Goal: Navigation & Orientation: Find specific page/section

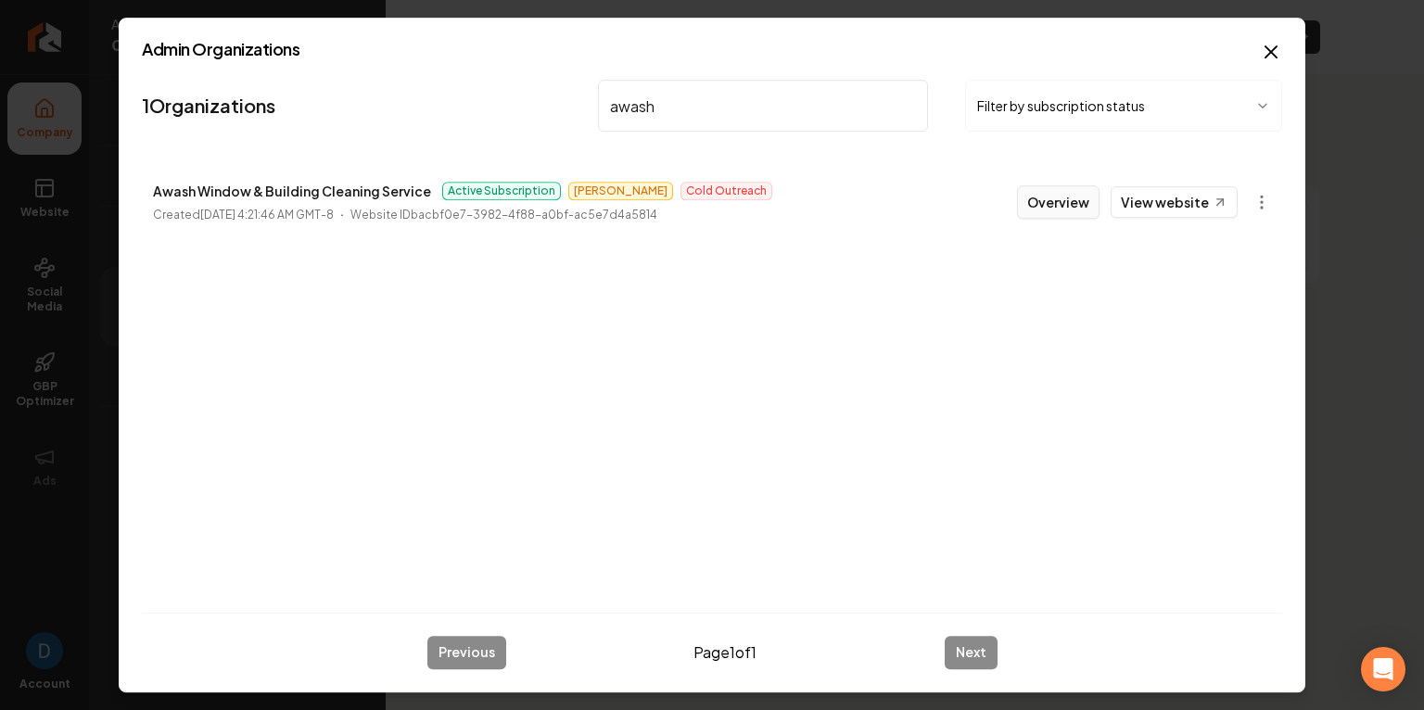
type input "awash"
click at [1077, 200] on button "Overview" at bounding box center [1058, 201] width 83 height 33
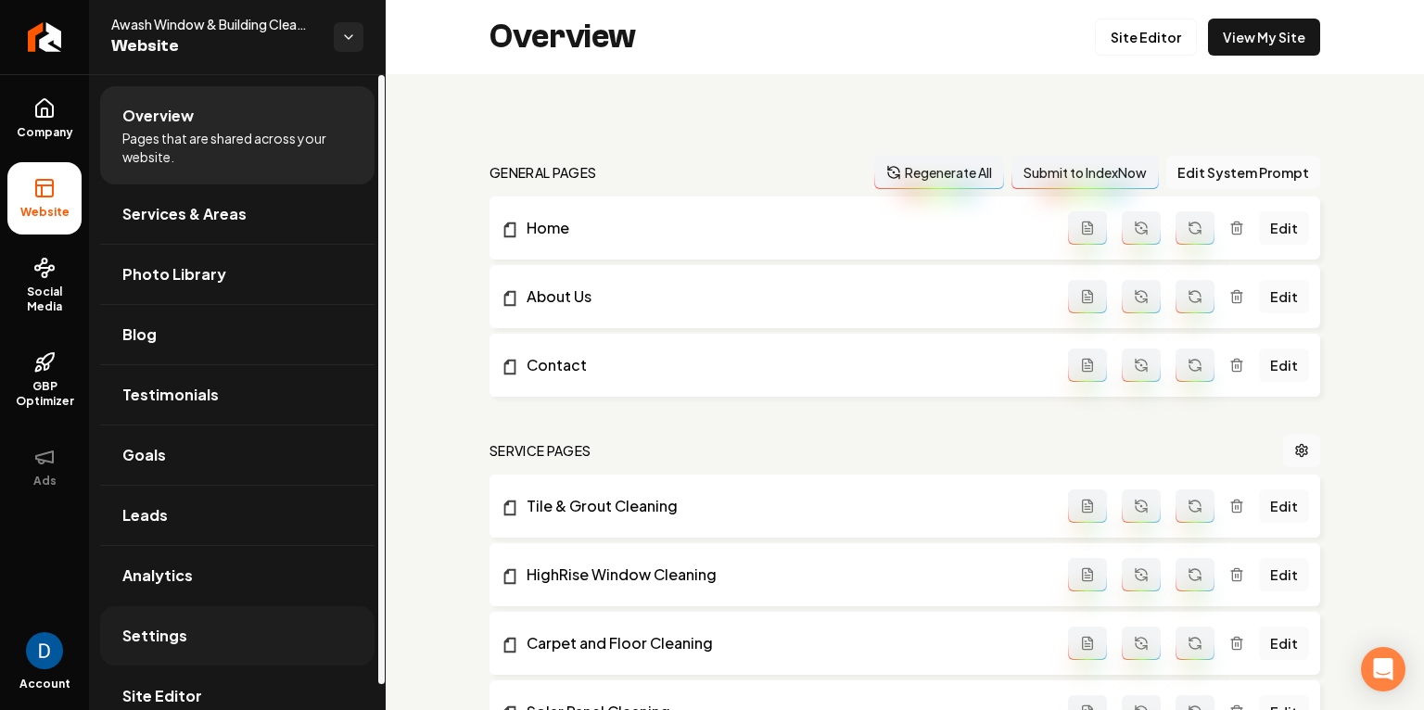
click at [241, 618] on link "Settings" at bounding box center [237, 635] width 274 height 59
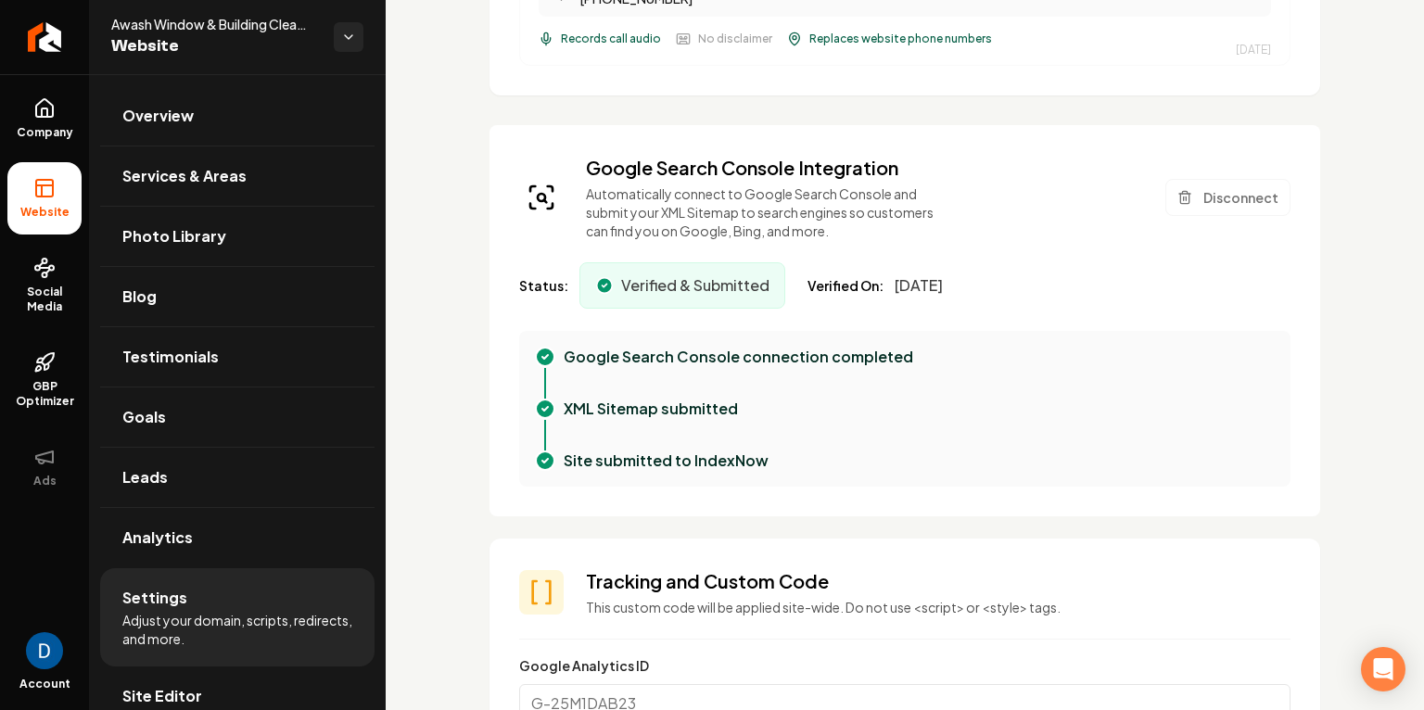
scroll to position [679, 0]
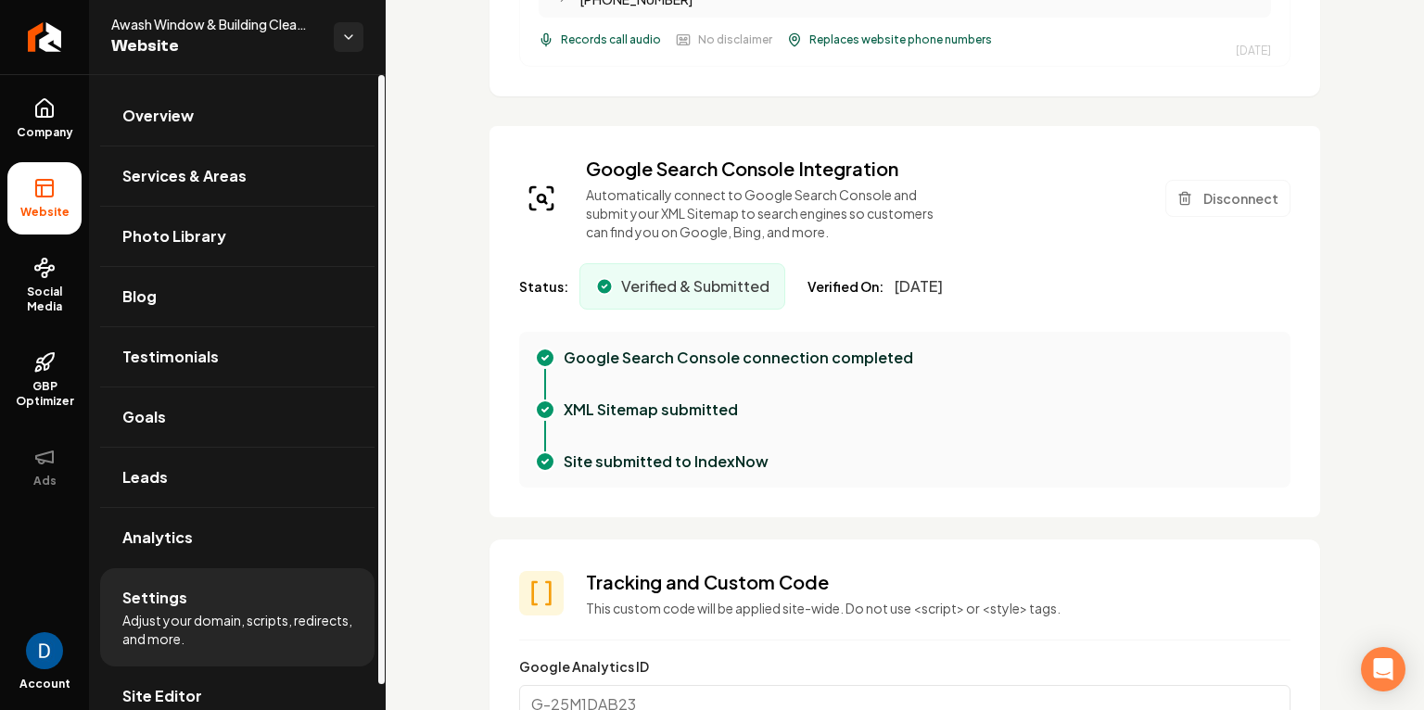
click at [131, 14] on div "Awash Window & Building Cleaning Service Website" at bounding box center [237, 37] width 297 height 74
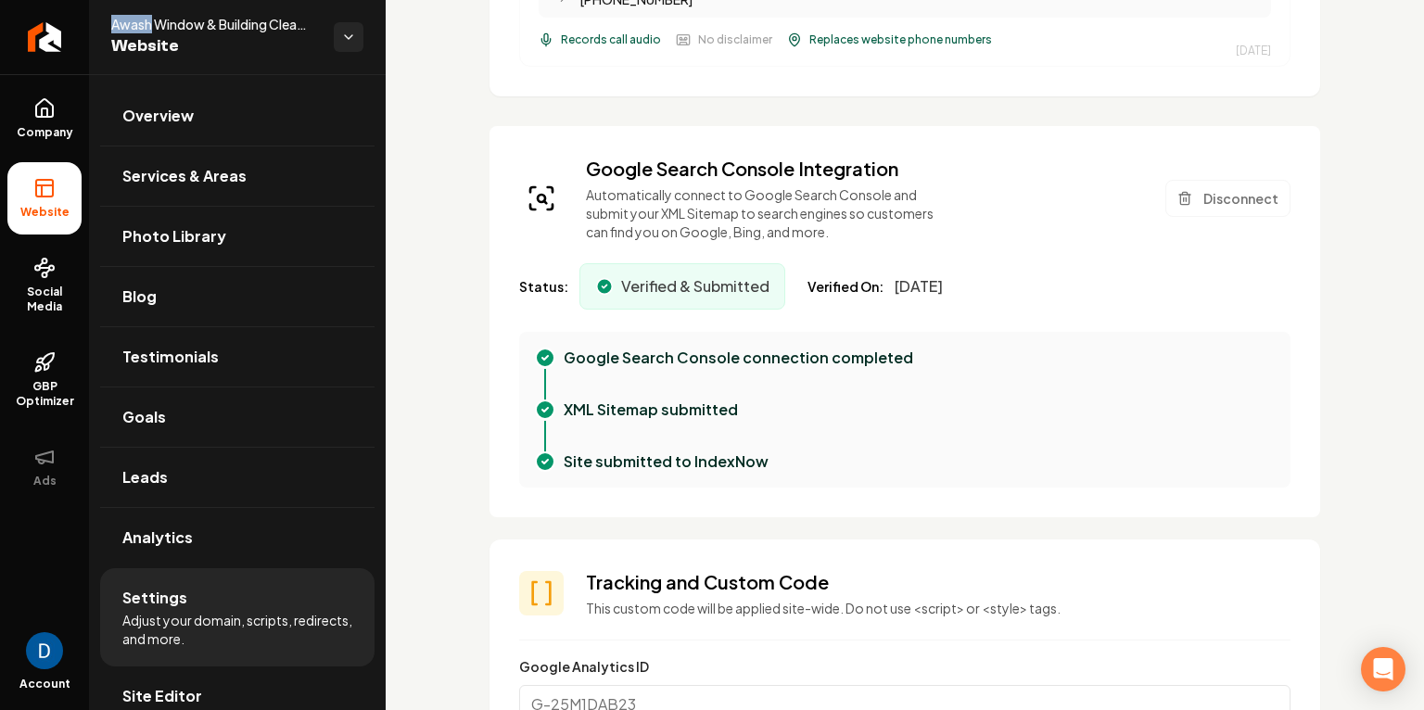
copy span "Awash"
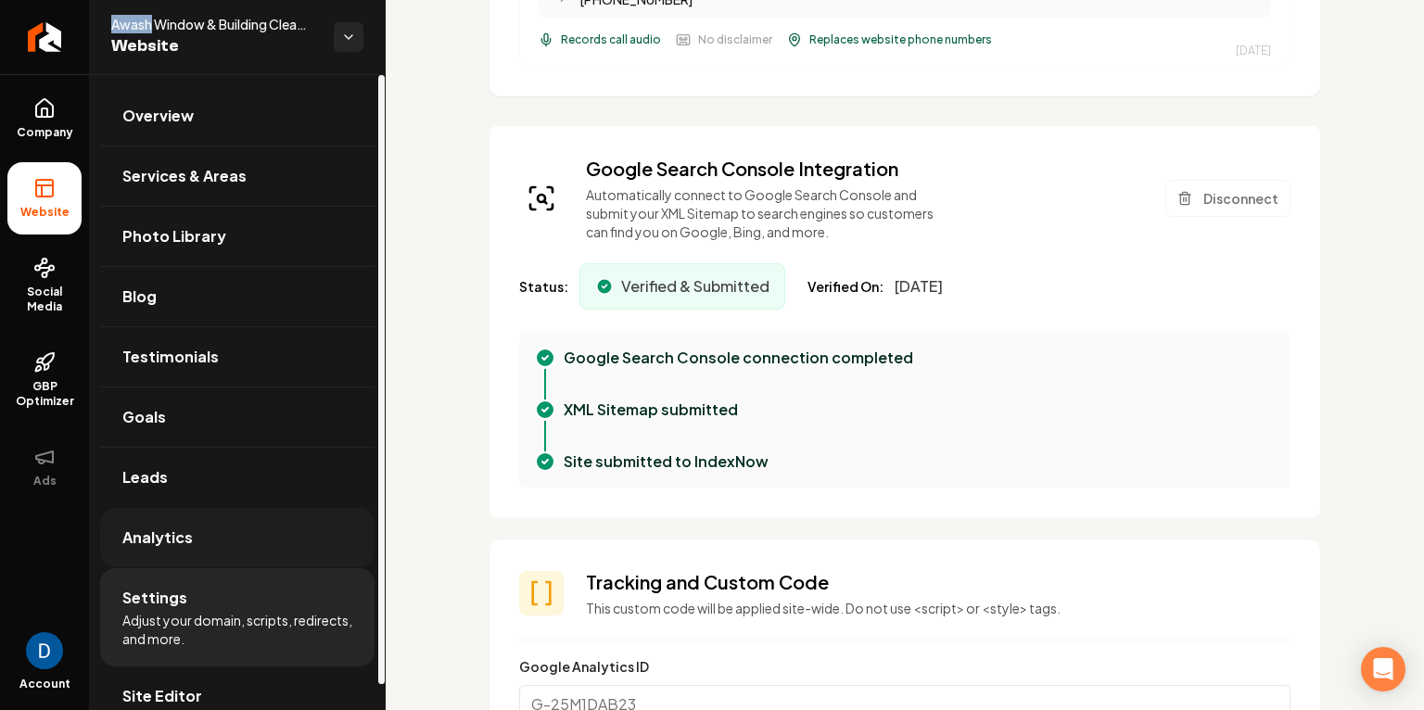
click at [213, 532] on link "Analytics" at bounding box center [237, 537] width 274 height 59
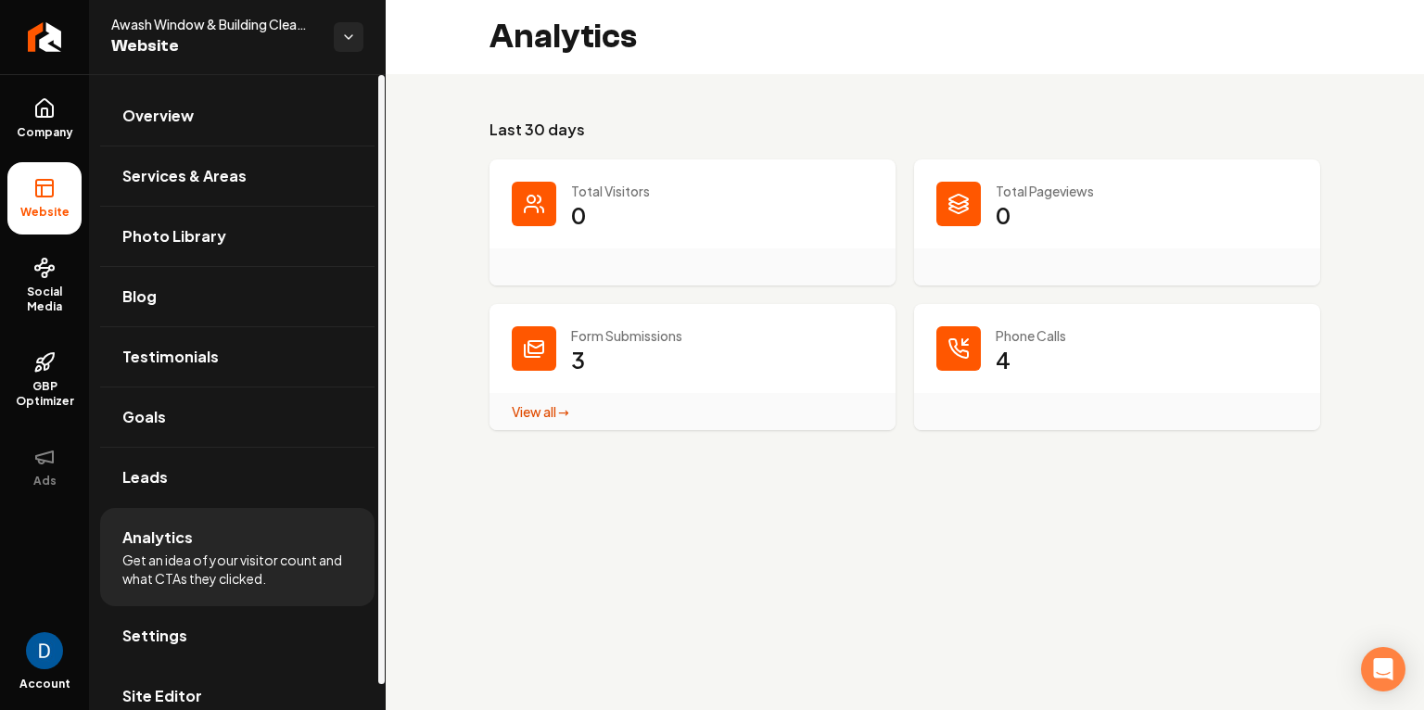
click at [432, 130] on div "Last 30 days Total Visitors 0 Total Pageviews 0 Form Submissions 3 View all → F…" at bounding box center [905, 274] width 1039 height 401
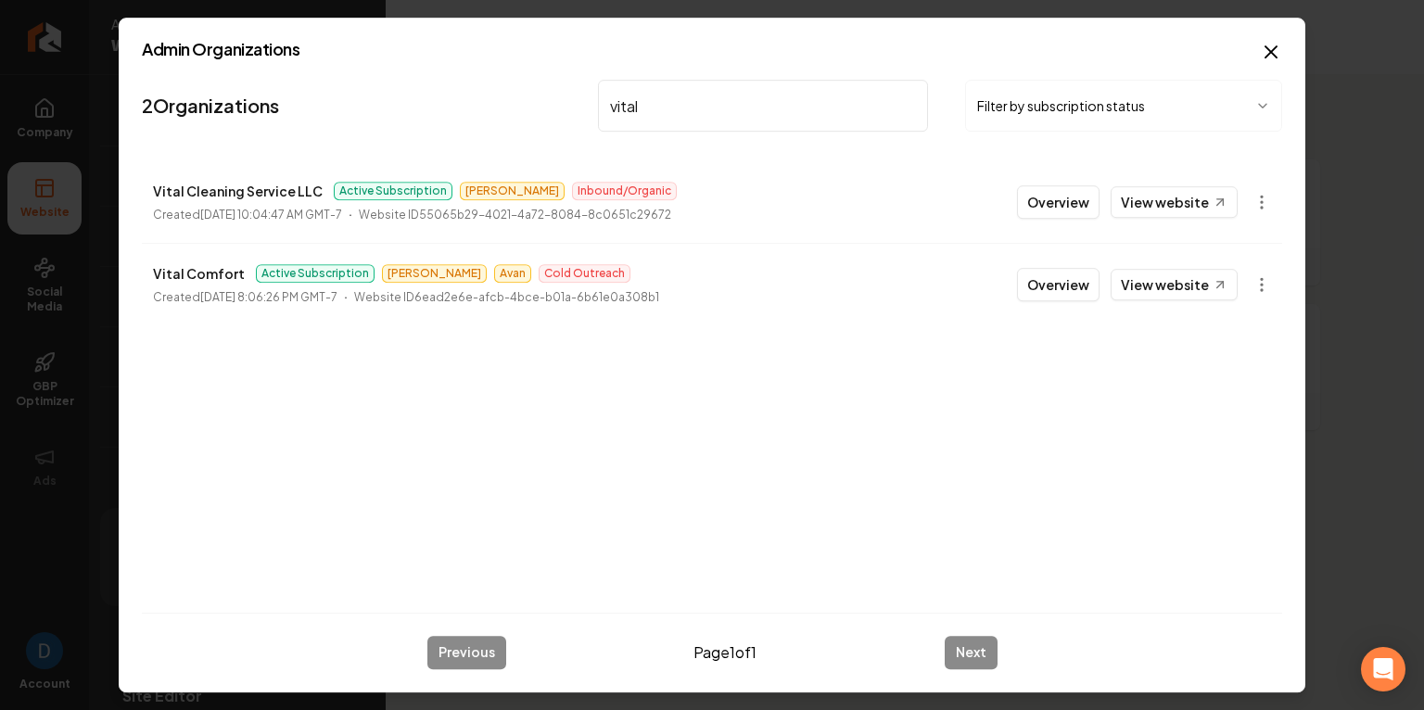
click at [671, 102] on input "vital" at bounding box center [763, 106] width 330 height 52
click at [671, 102] on input "a" at bounding box center [763, 106] width 330 height 52
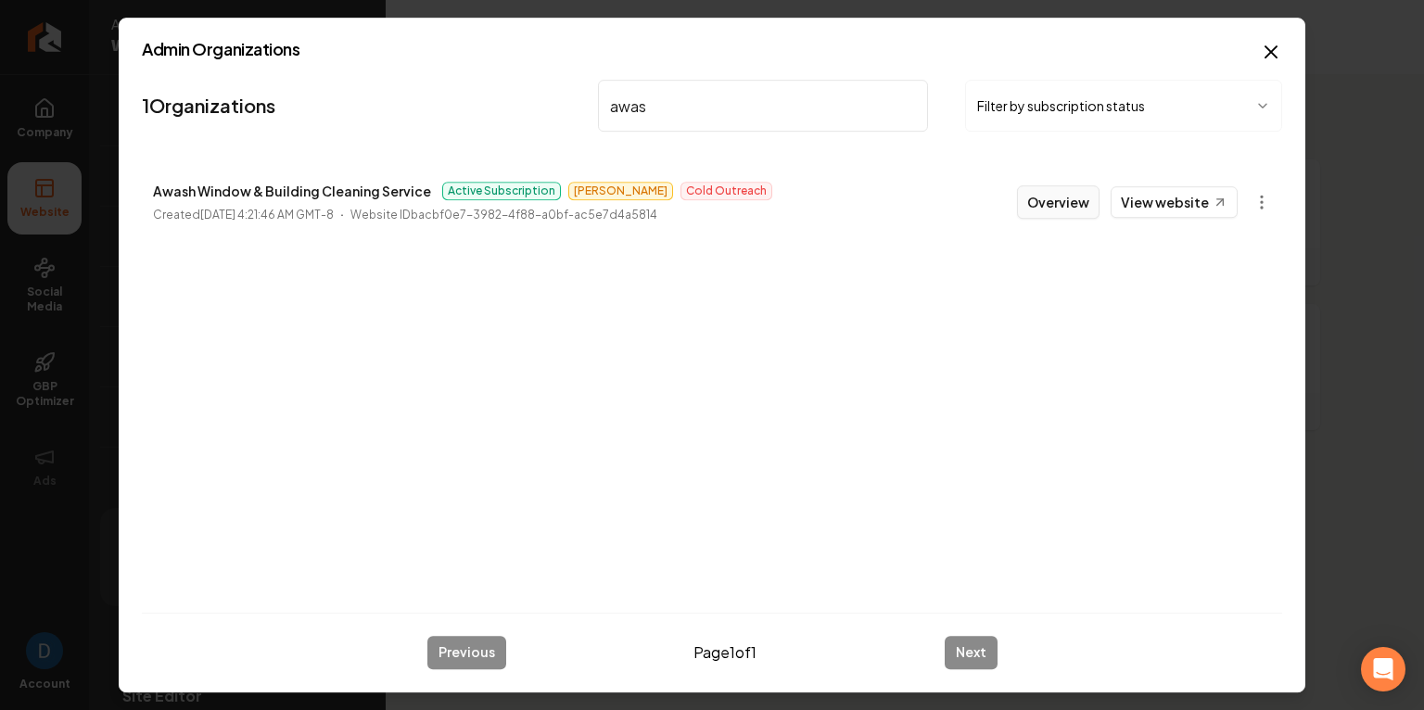
type input "awas"
click at [1043, 198] on button "Overview" at bounding box center [1058, 201] width 83 height 33
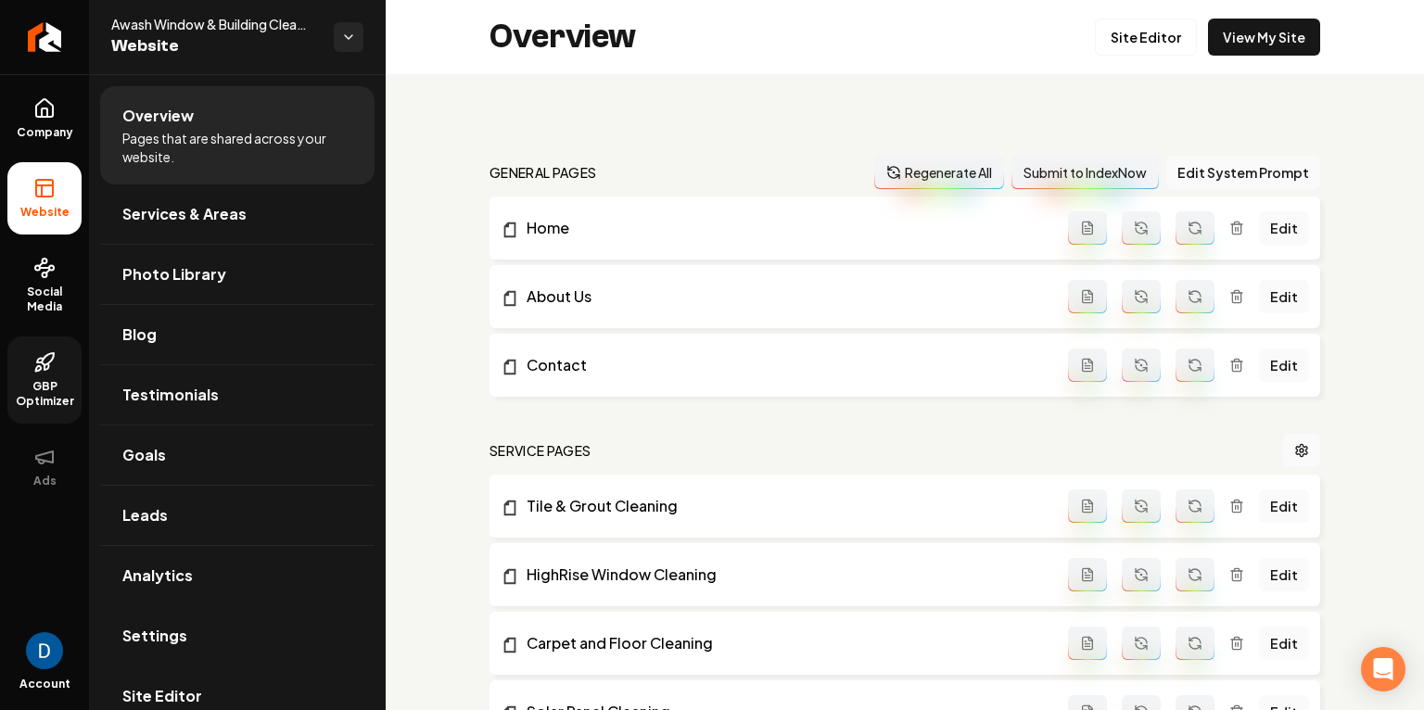
click at [66, 387] on span "GBP Optimizer" at bounding box center [44, 394] width 74 height 30
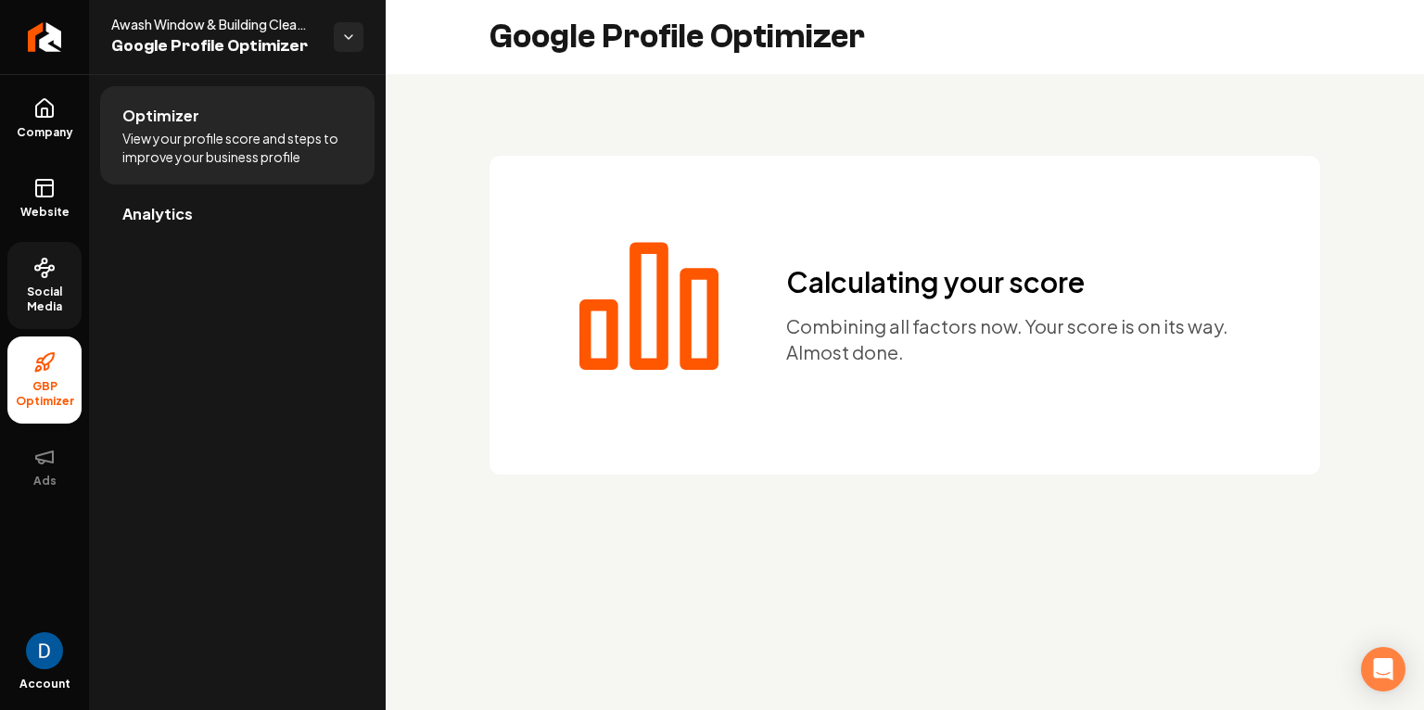
click at [53, 295] on span "Social Media" at bounding box center [44, 300] width 74 height 30
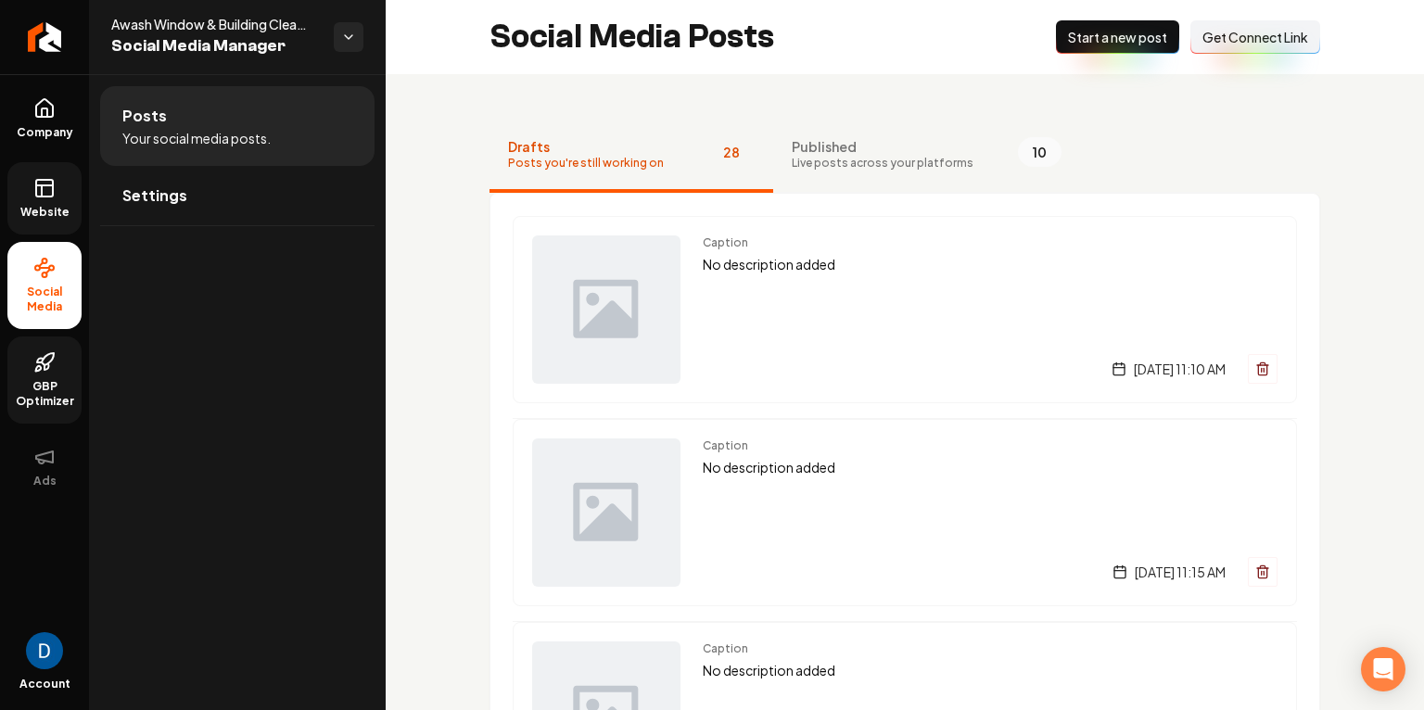
click at [62, 212] on span "Website" at bounding box center [45, 212] width 64 height 15
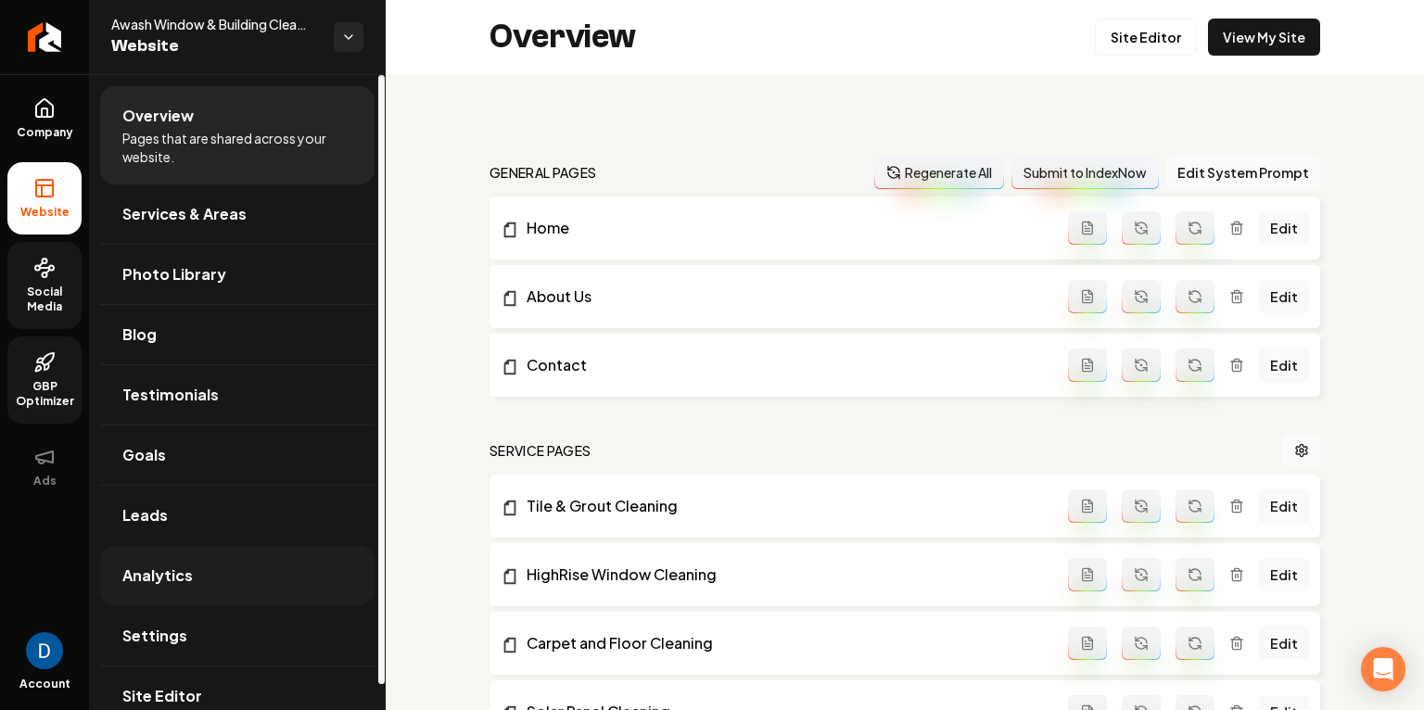
click at [248, 572] on link "Analytics" at bounding box center [237, 575] width 274 height 59
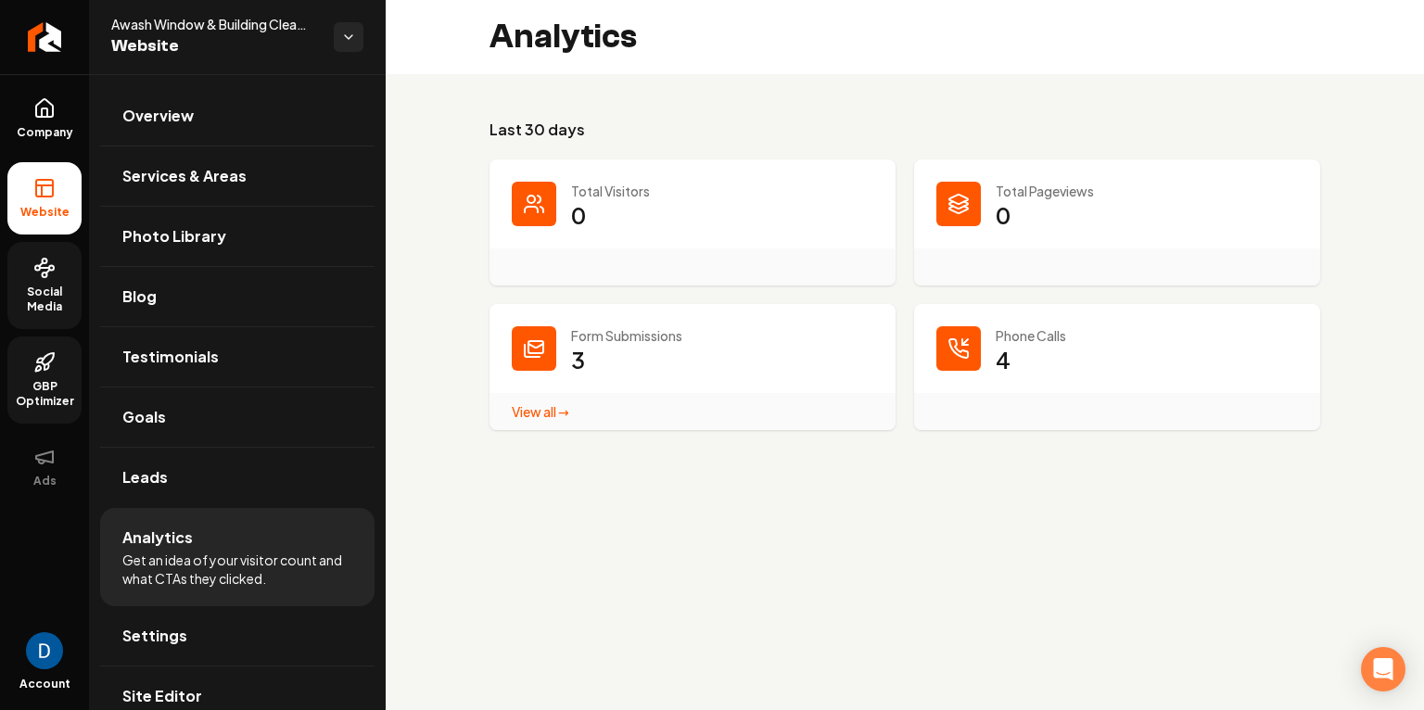
click at [531, 415] on link "View all → Form Submissions stats" at bounding box center [540, 411] width 57 height 17
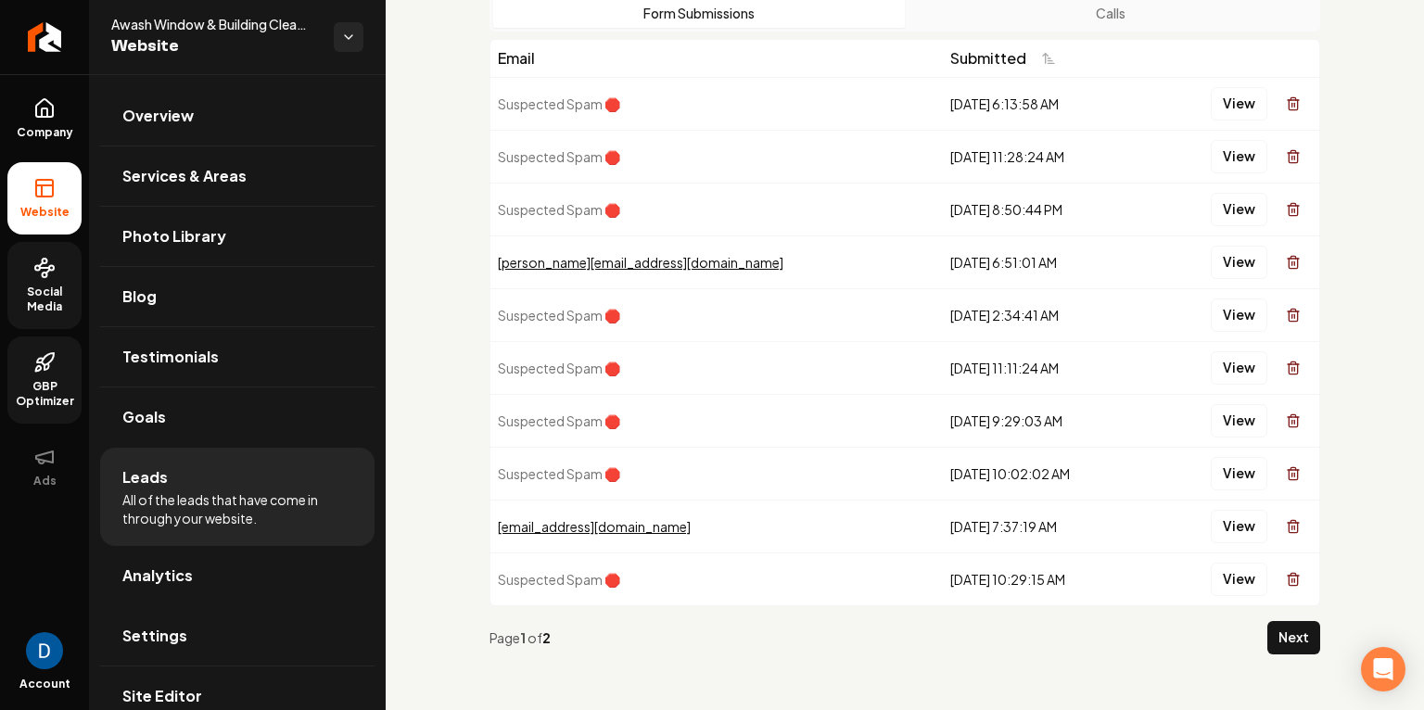
scroll to position [124, 0]
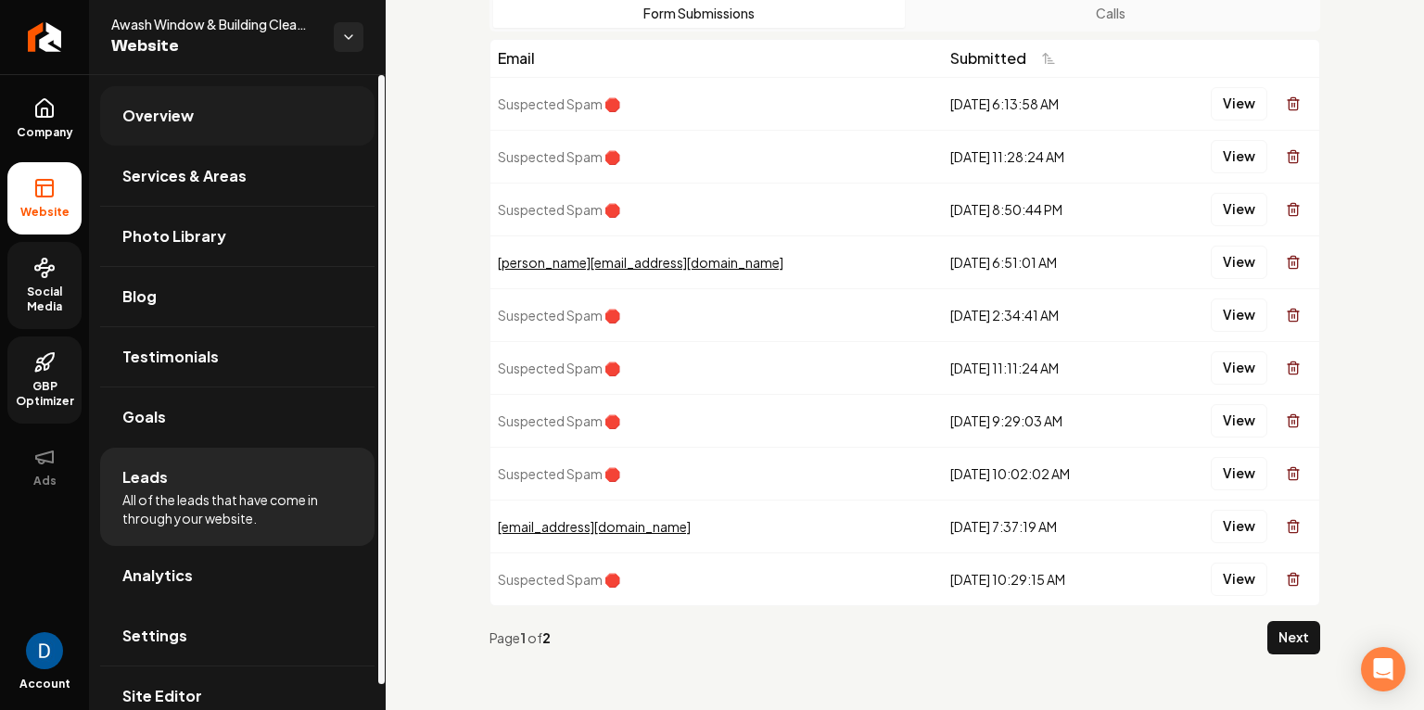
click at [147, 105] on span "Overview" at bounding box center [157, 116] width 71 height 22
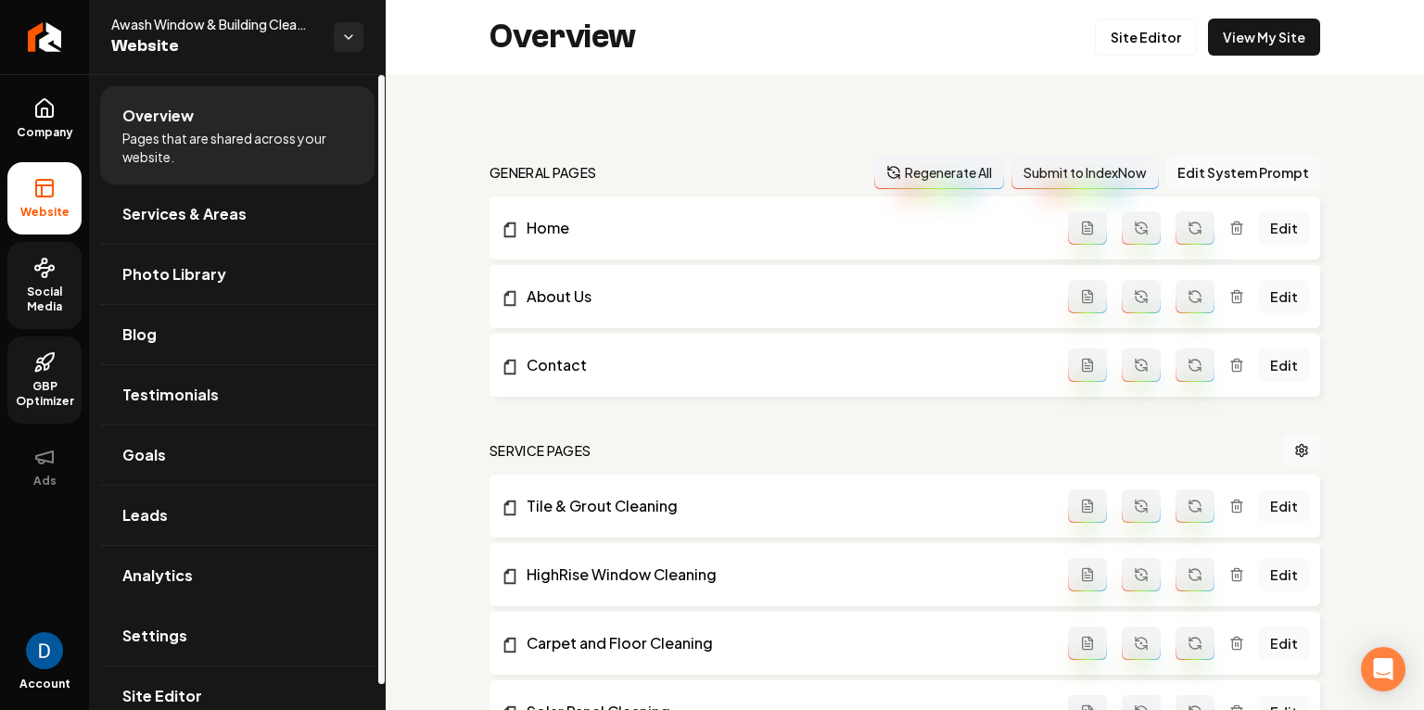
click at [83, 124] on ul "Company Website Social Media GBP Optimizer Ads" at bounding box center [44, 292] width 89 height 437
click at [60, 128] on span "Company" at bounding box center [44, 132] width 71 height 15
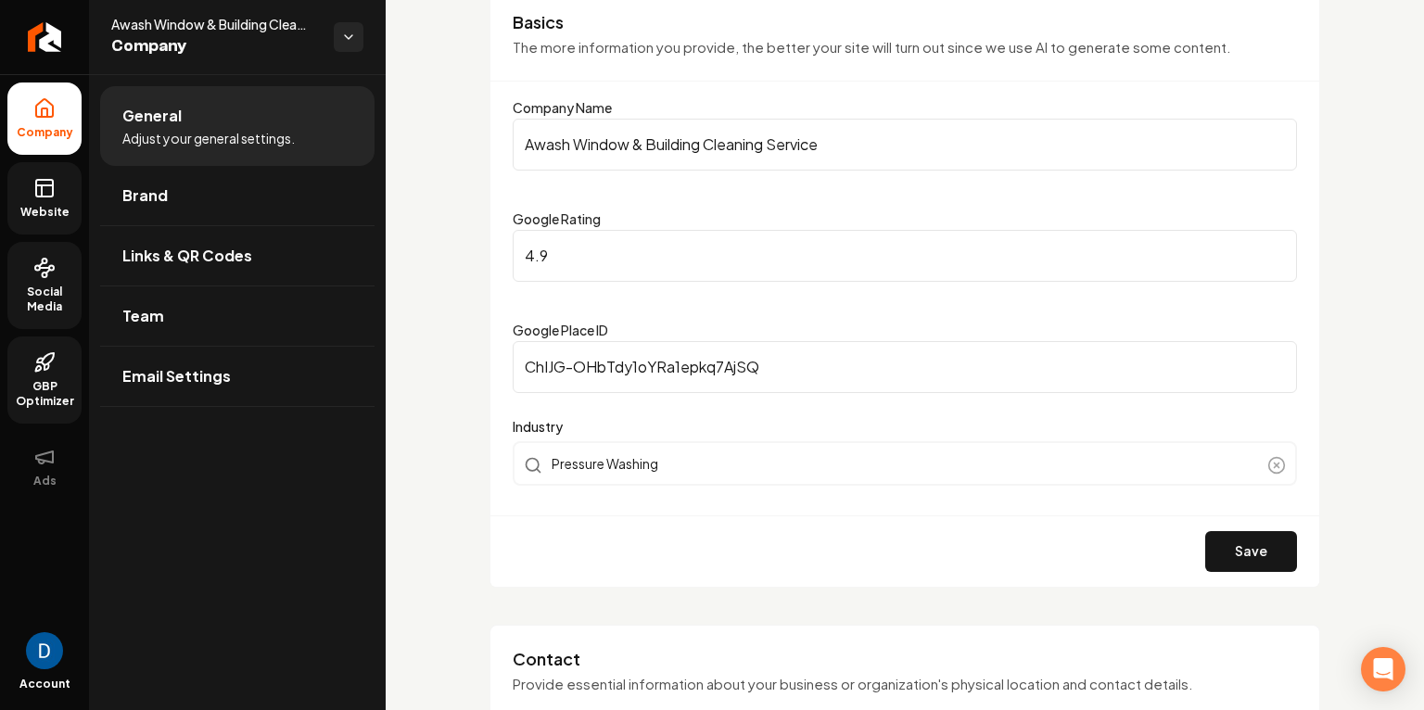
scroll to position [218, 0]
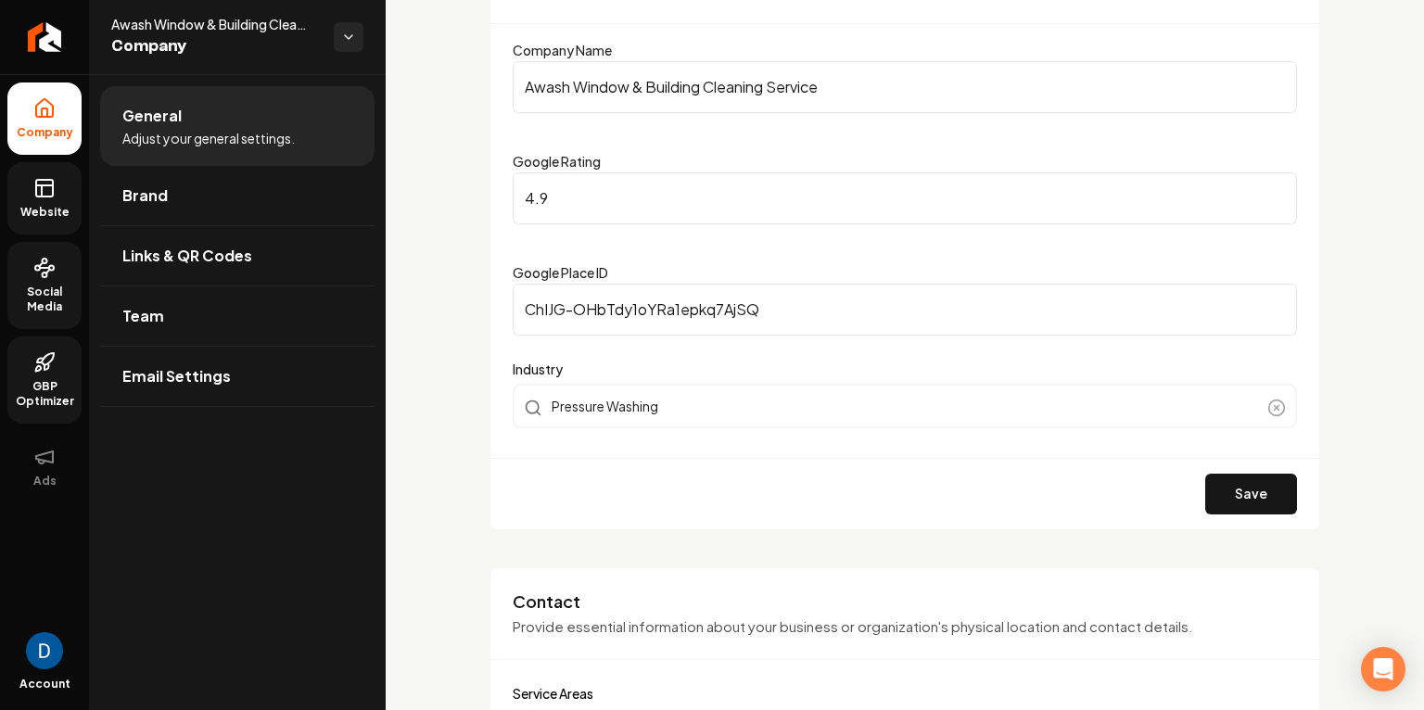
click at [49, 299] on span "Social Media" at bounding box center [44, 300] width 74 height 30
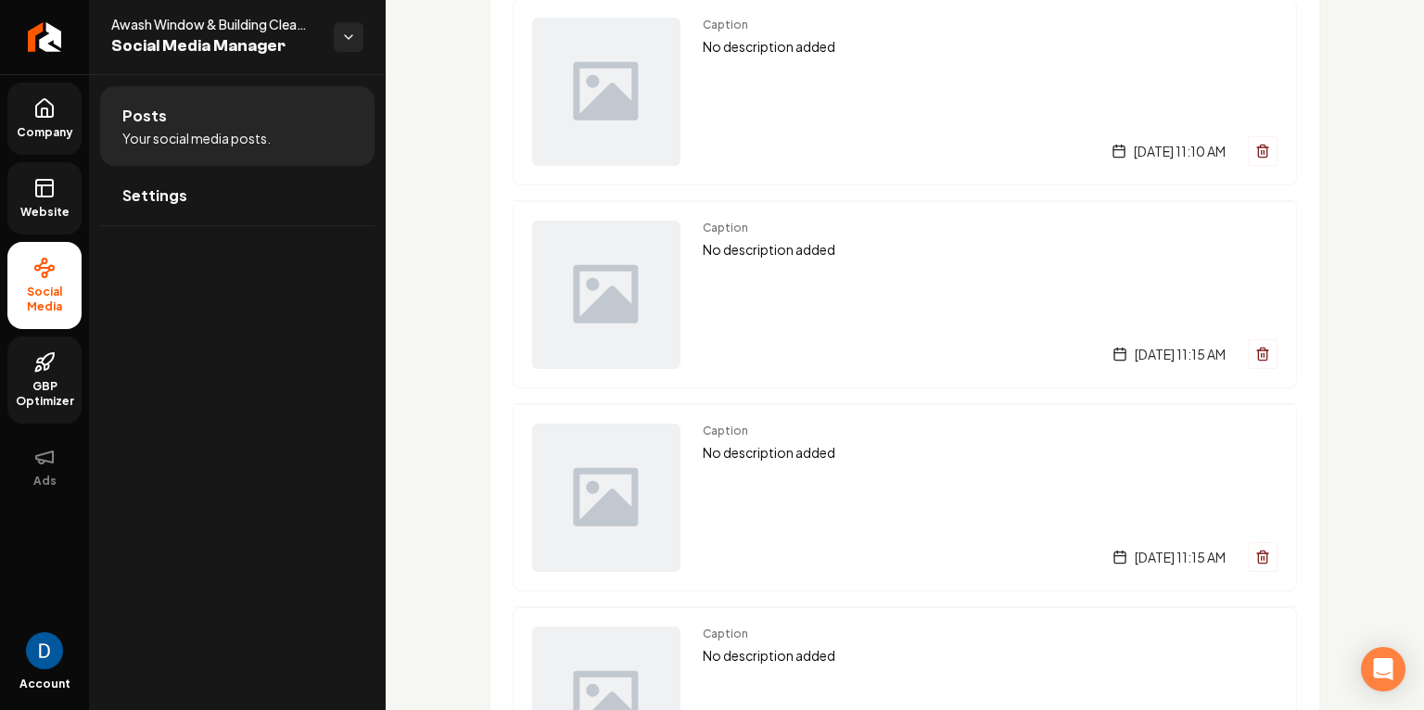
click at [198, 231] on ul "Posts Your social media posts. Settings" at bounding box center [237, 155] width 297 height 163
click at [217, 198] on link "Settings" at bounding box center [237, 195] width 274 height 59
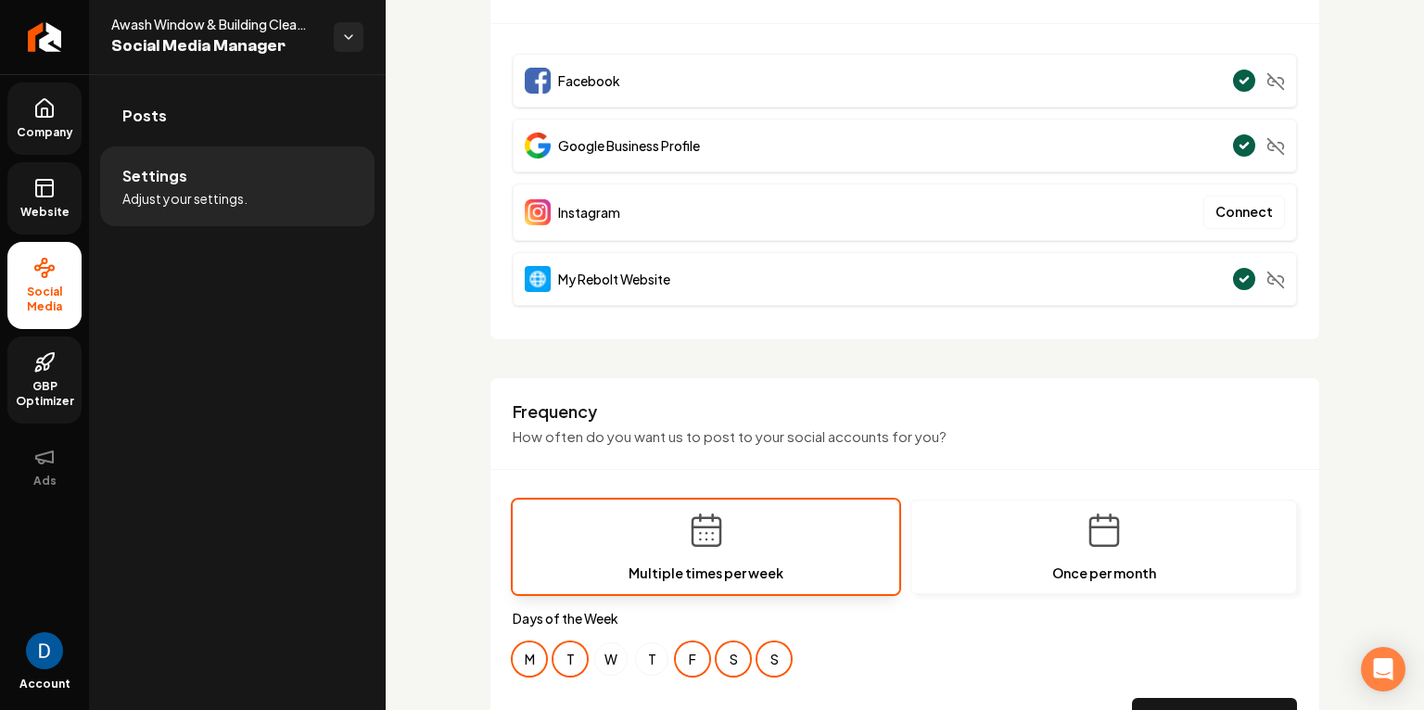
click at [48, 374] on link "GBP Optimizer" at bounding box center [44, 380] width 74 height 87
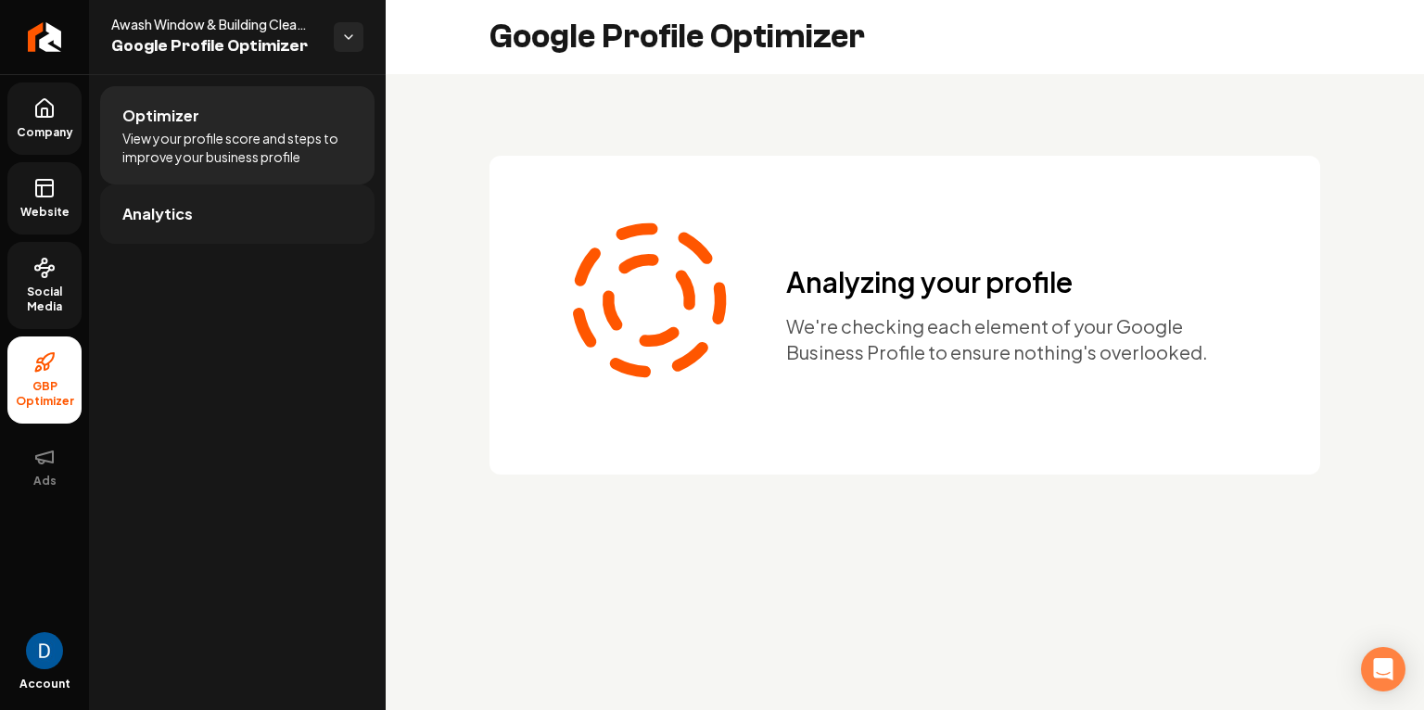
click at [233, 211] on link "Analytics" at bounding box center [237, 214] width 274 height 59
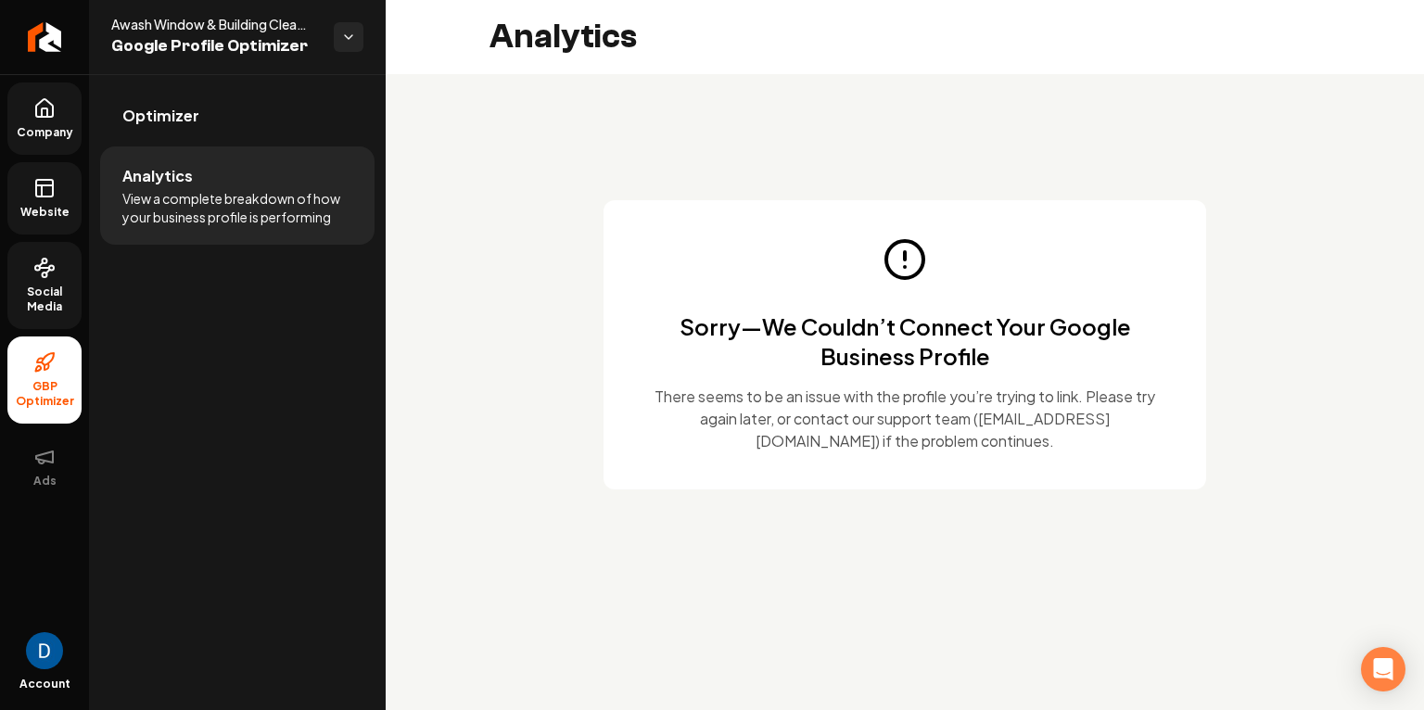
click at [161, 192] on span "View a complete breakdown of how your business profile is performing" at bounding box center [237, 207] width 230 height 37
